Goal: Information Seeking & Learning: Learn about a topic

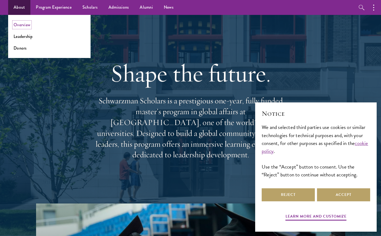
click at [20, 23] on link "Overview" at bounding box center [22, 25] width 17 height 6
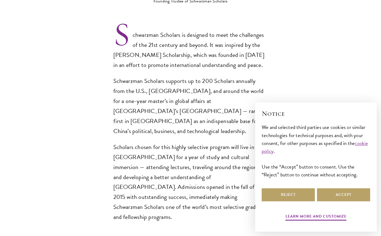
scroll to position [387, 0]
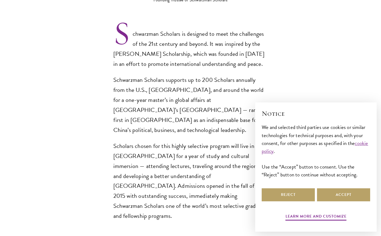
click at [180, 91] on p "Schwarzman Scholars supports up to 200 Scholars annually from the U.S., China, …" at bounding box center [190, 105] width 155 height 60
copy p "Tsinghua"
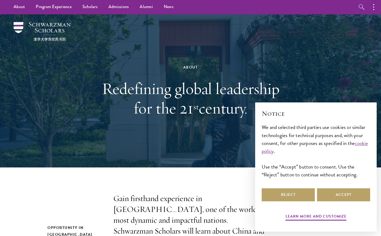
scroll to position [0, 0]
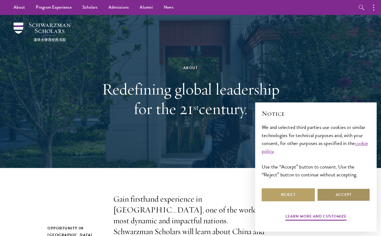
click at [339, 200] on button "Accept" at bounding box center [343, 195] width 53 height 13
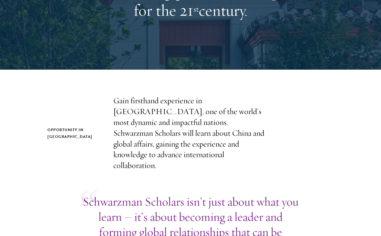
scroll to position [99, 0]
